Goal: Register for event/course: Register for event/course

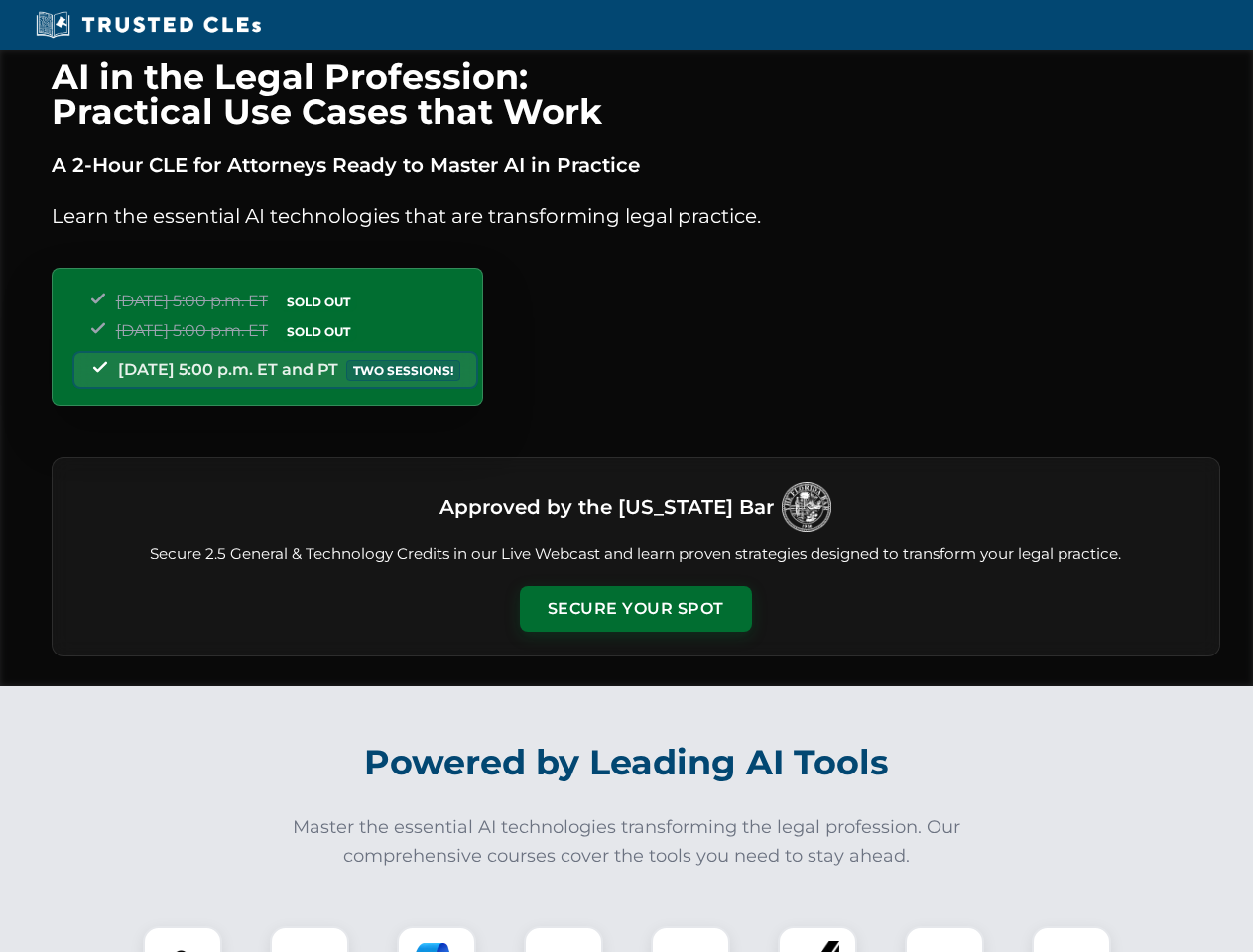
click at [634, 609] on button "Secure Your Spot" at bounding box center [636, 610] width 232 height 46
click at [183, 939] on img at bounding box center [183, 966] width 58 height 58
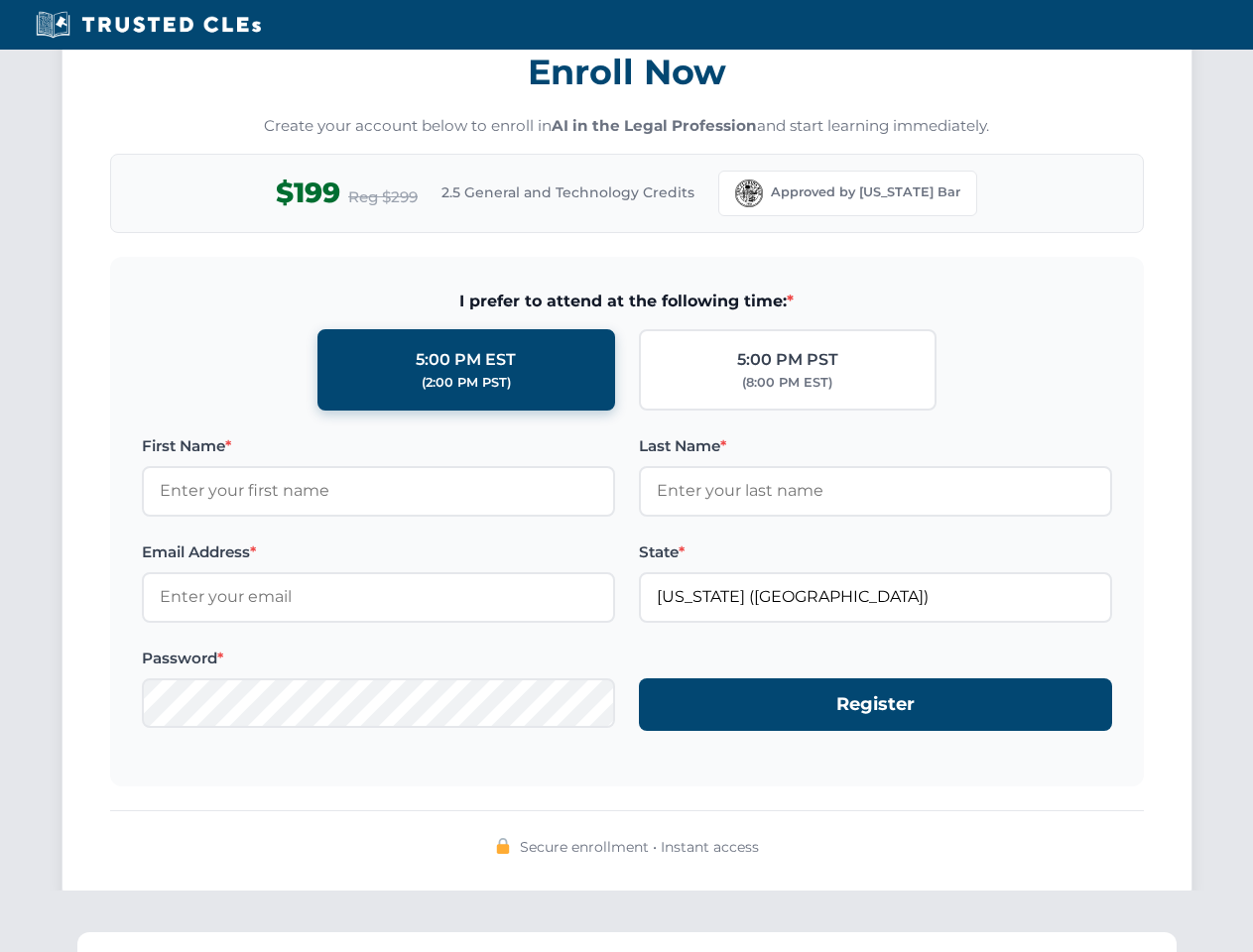
scroll to position [1947, 0]
